Goal: Task Accomplishment & Management: Manage account settings

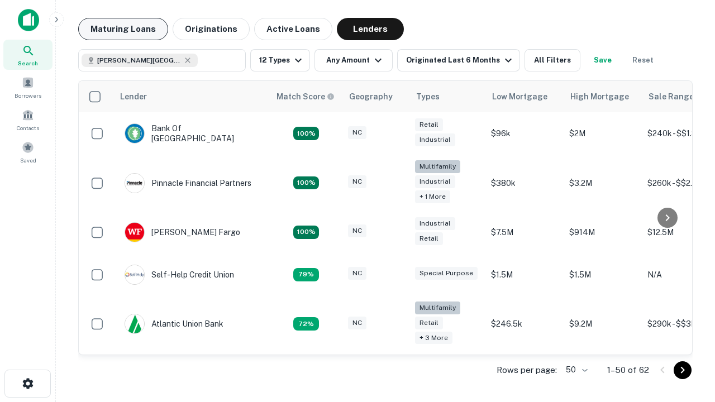
click at [123, 29] on button "Maturing Loans" at bounding box center [123, 29] width 90 height 22
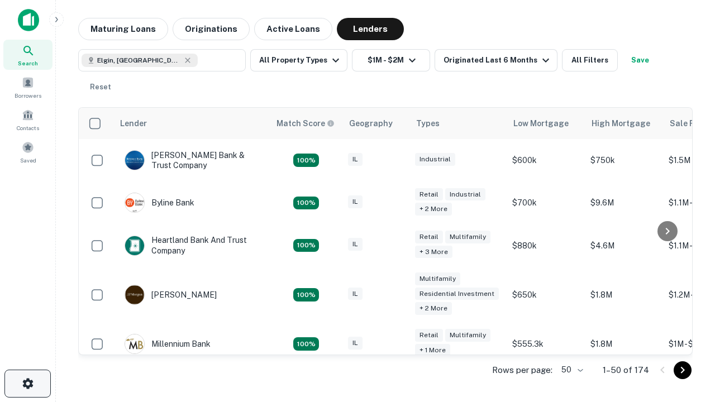
click at [27, 384] on icon "button" at bounding box center [27, 383] width 13 height 13
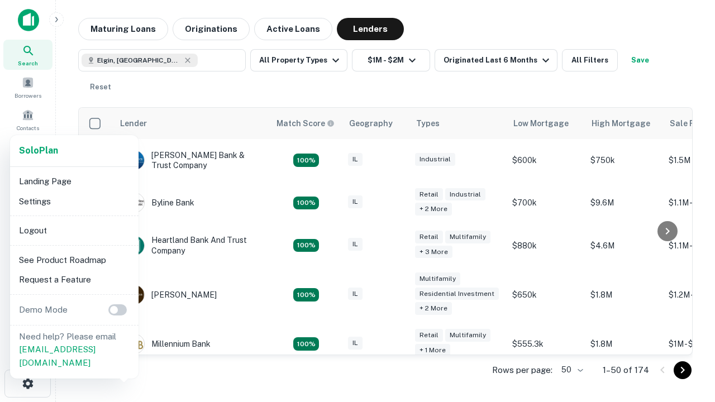
click at [74, 230] on li "Logout" at bounding box center [75, 231] width 120 height 20
